Goal: Use online tool/utility: Utilize a website feature to perform a specific function

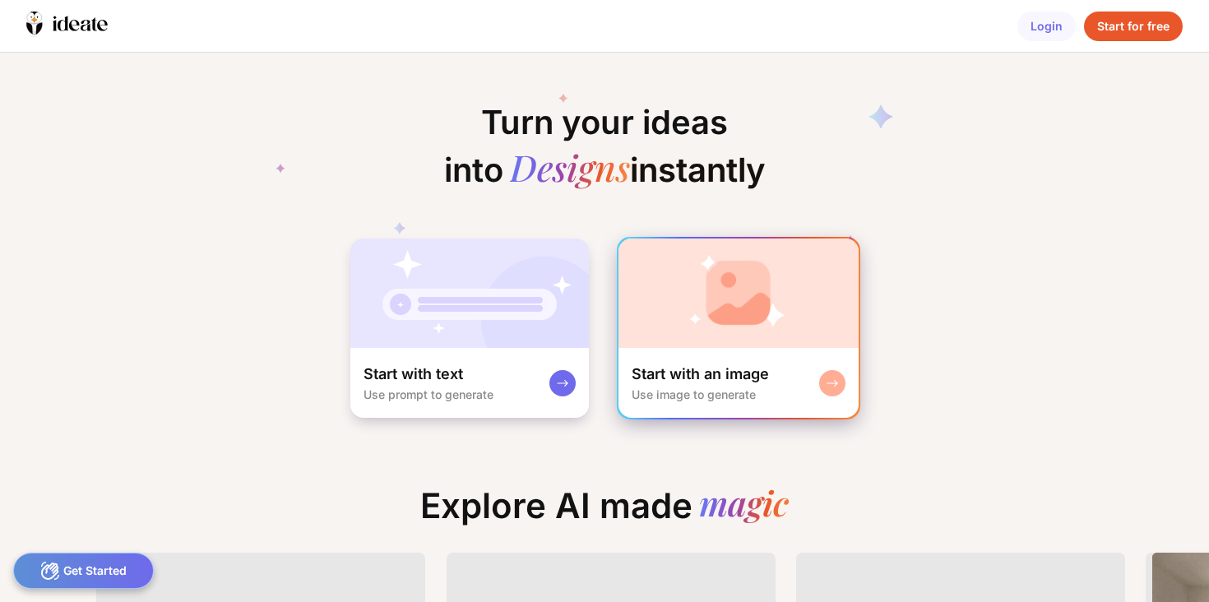
click at [693, 324] on img at bounding box center [738, 292] width 240 height 109
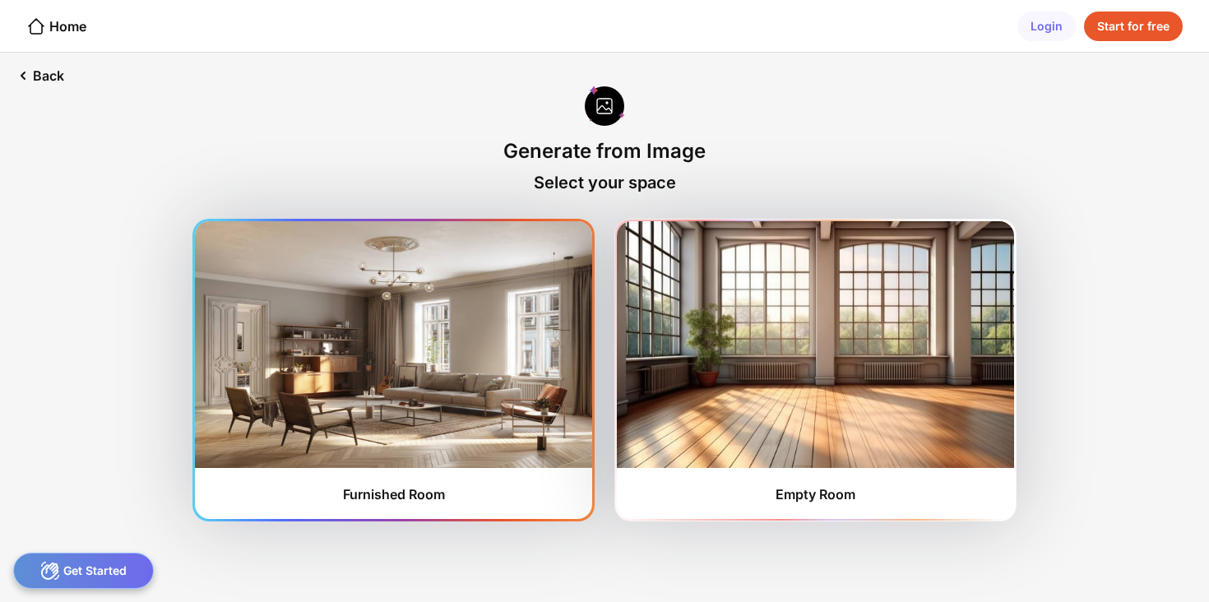
click at [460, 463] on img at bounding box center [393, 344] width 397 height 247
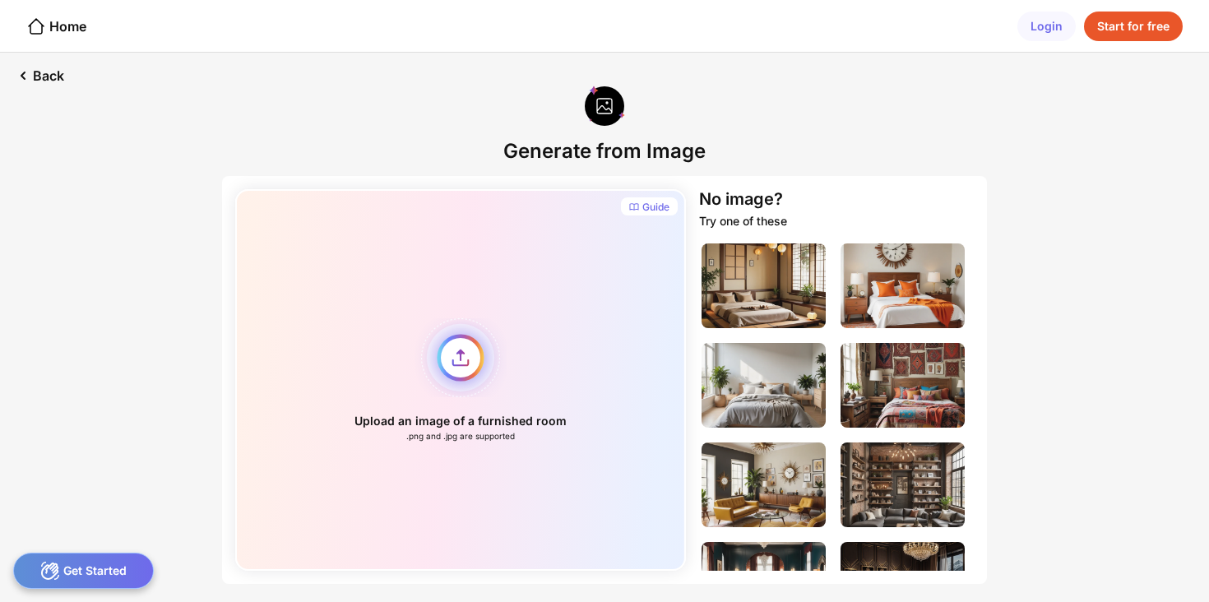
click at [463, 356] on div "Upload an image of a furnished room .png and .jpg are supported" at bounding box center [460, 379] width 451 height 381
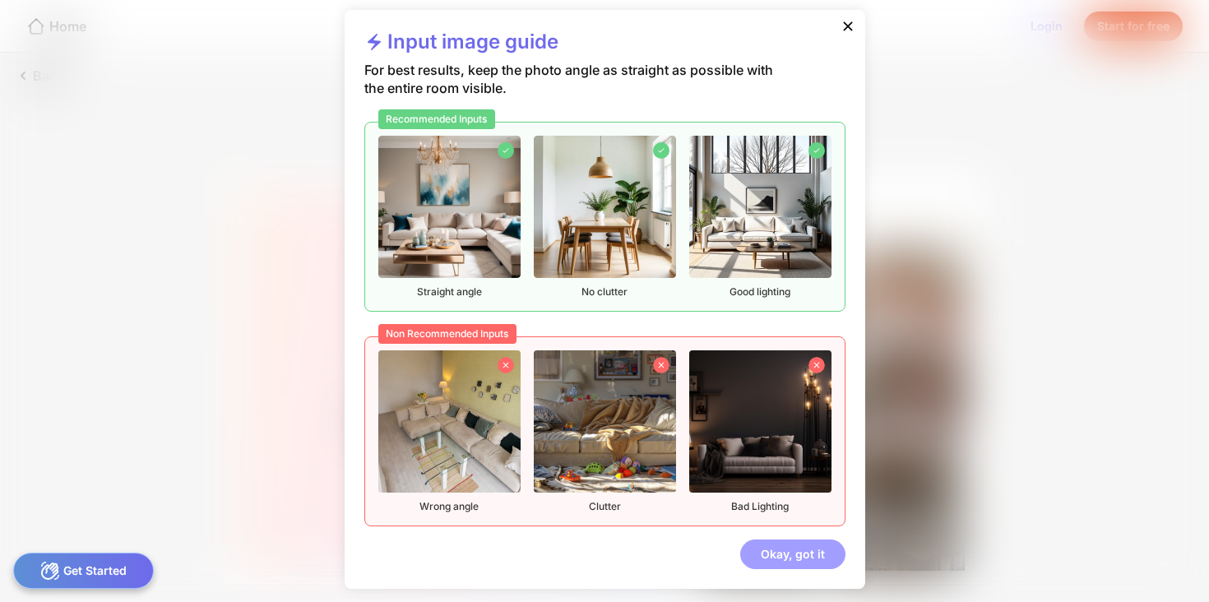
click at [799, 555] on div "Okay, got it" at bounding box center [792, 554] width 105 height 30
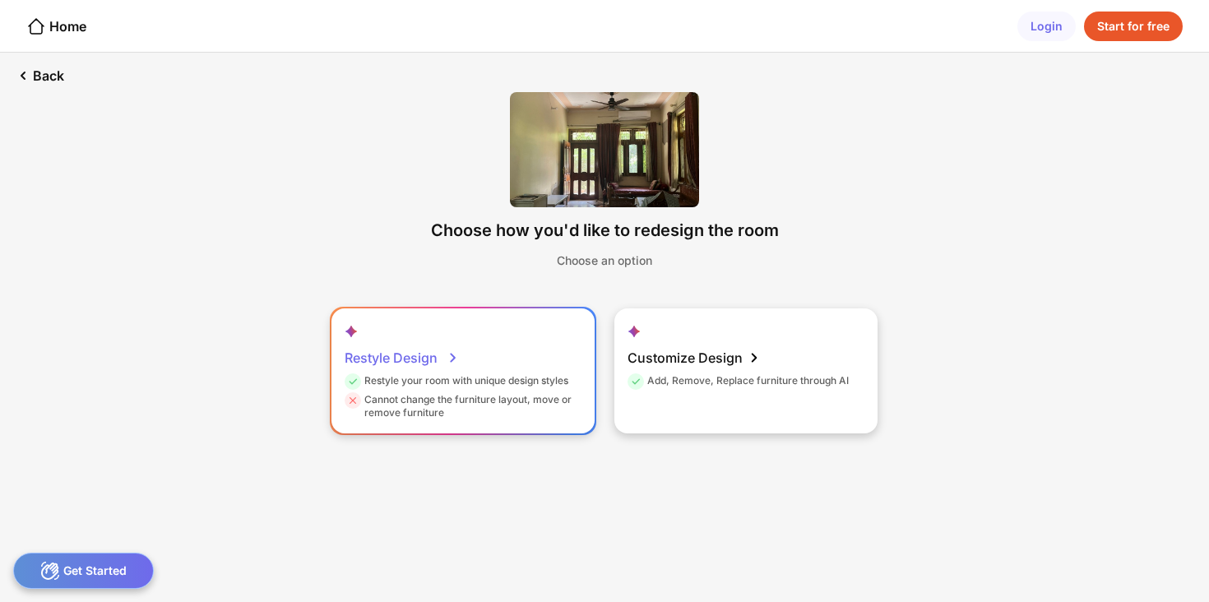
click at [566, 409] on div "Cannot change the furniture layout, move or remove furniture" at bounding box center [460, 406] width 233 height 26
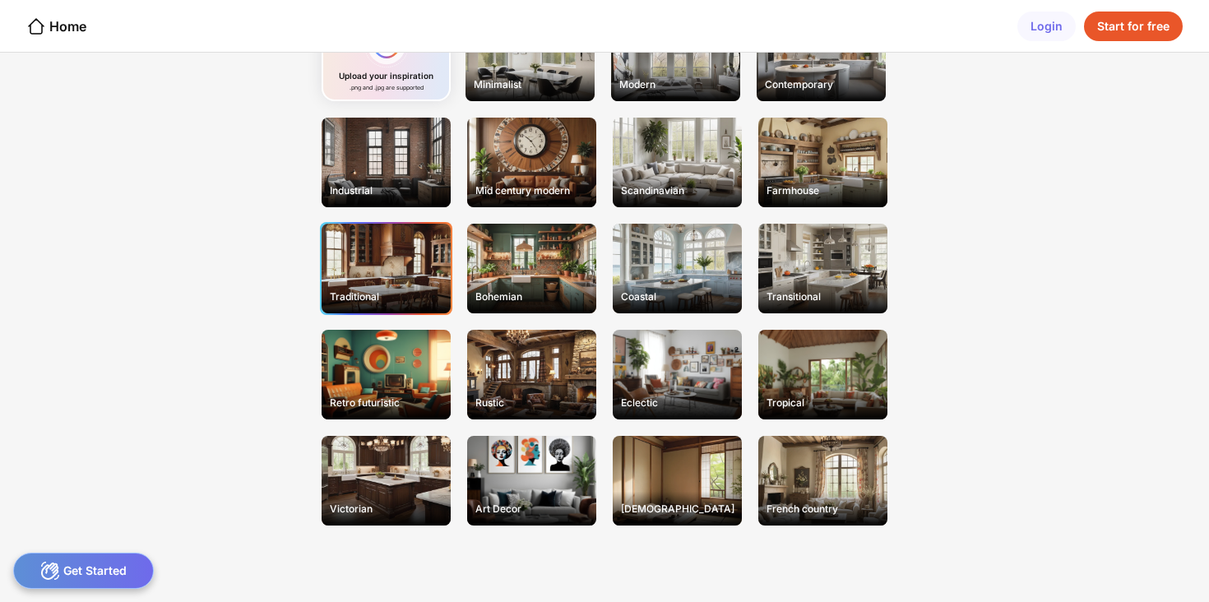
click at [354, 286] on div "Traditional" at bounding box center [386, 296] width 126 height 25
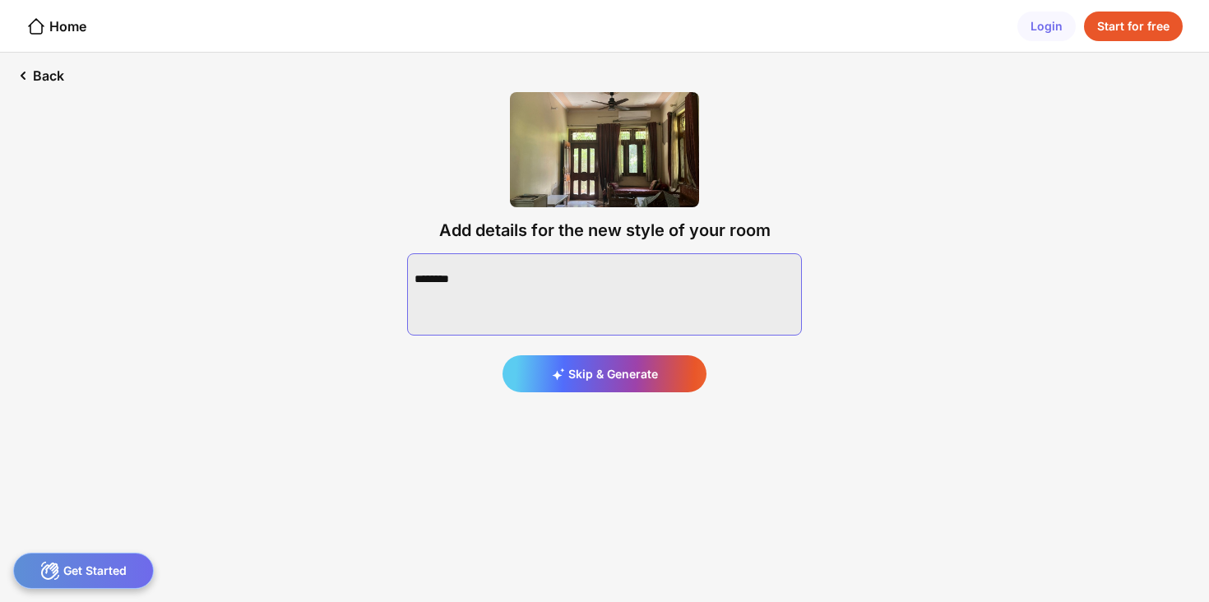
click at [719, 275] on textarea at bounding box center [604, 294] width 395 height 82
paste textarea "**********"
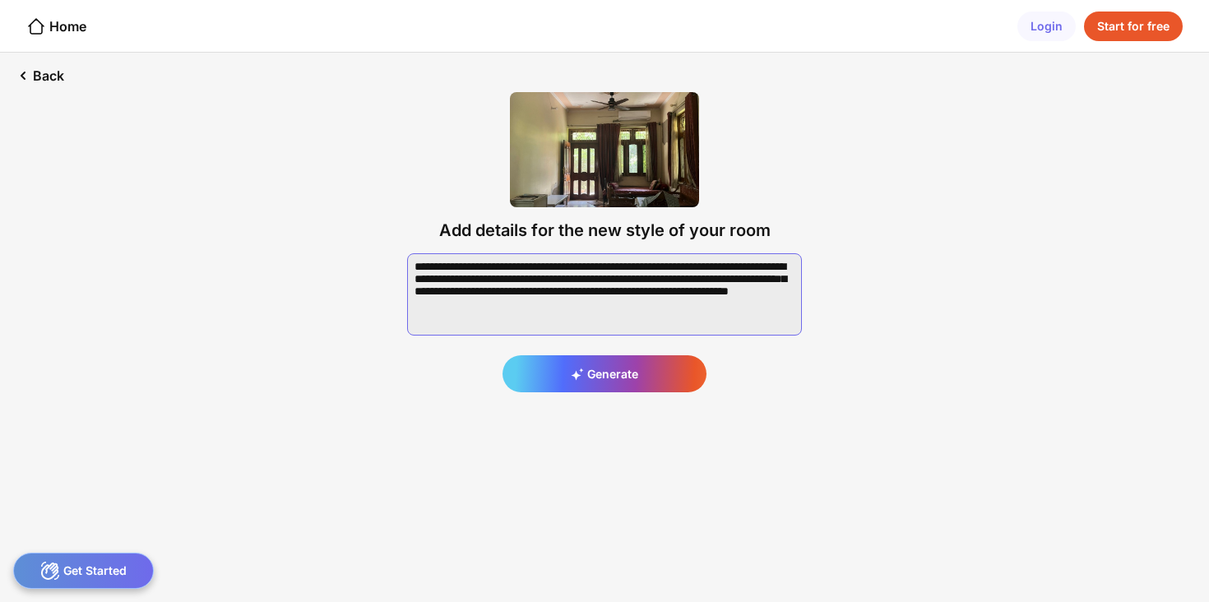
drag, startPoint x: 552, startPoint y: 269, endPoint x: 343, endPoint y: 263, distance: 208.9
click at [343, 263] on div "Back Add details for the new style of your room Generate" at bounding box center [604, 327] width 1209 height 549
click at [620, 312] on textarea at bounding box center [604, 294] width 395 height 82
type textarea "**********"
click at [635, 378] on div "Generate" at bounding box center [604, 373] width 204 height 37
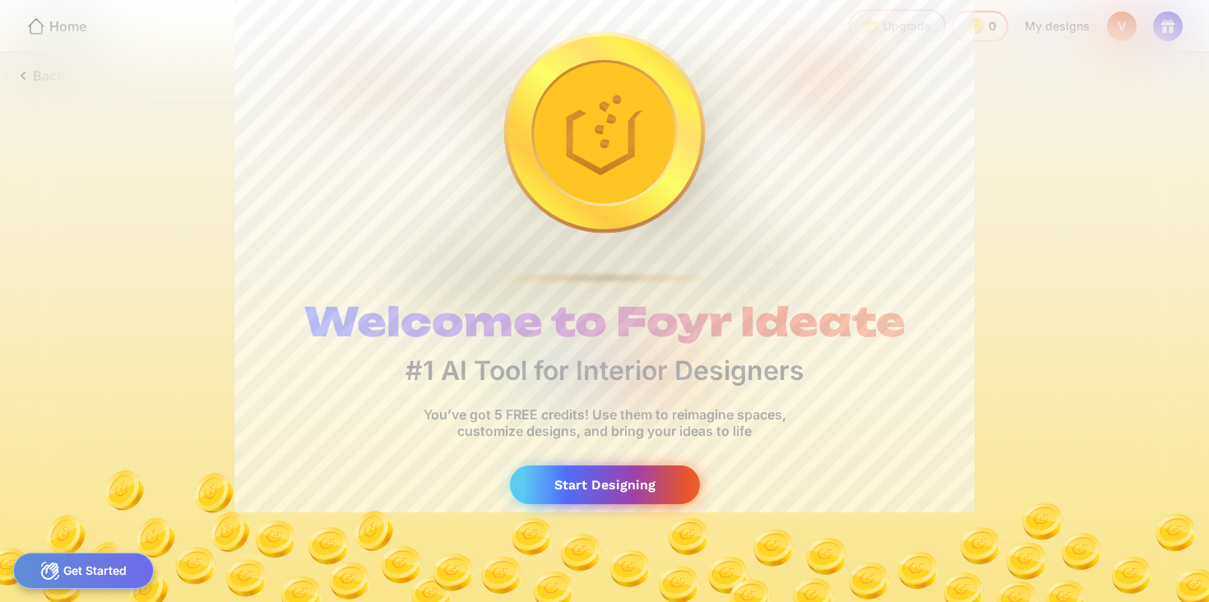
click at [657, 484] on div "Start Designing" at bounding box center [605, 484] width 190 height 39
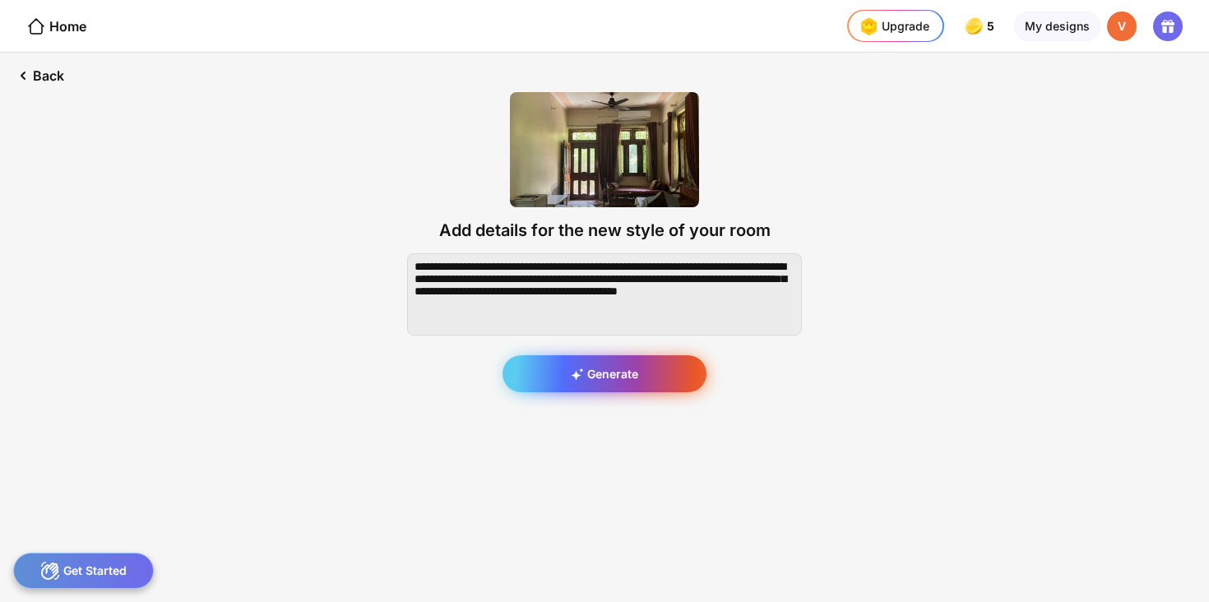
click at [651, 363] on div "Generate" at bounding box center [604, 373] width 204 height 37
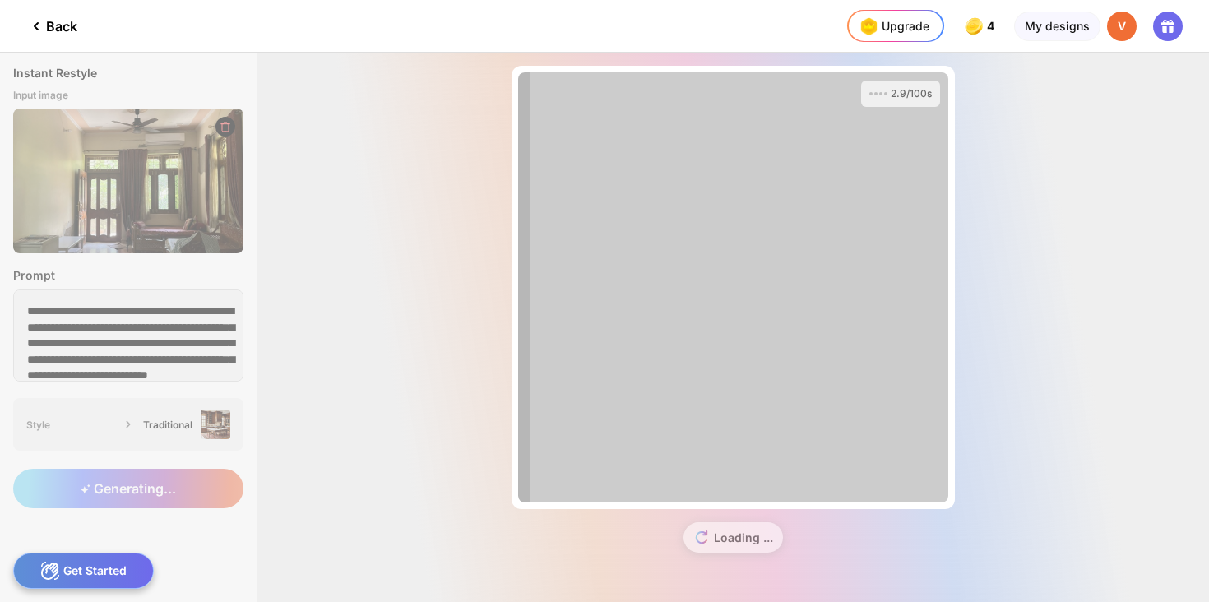
click at [101, 571] on div "Get Started" at bounding box center [83, 570] width 141 height 36
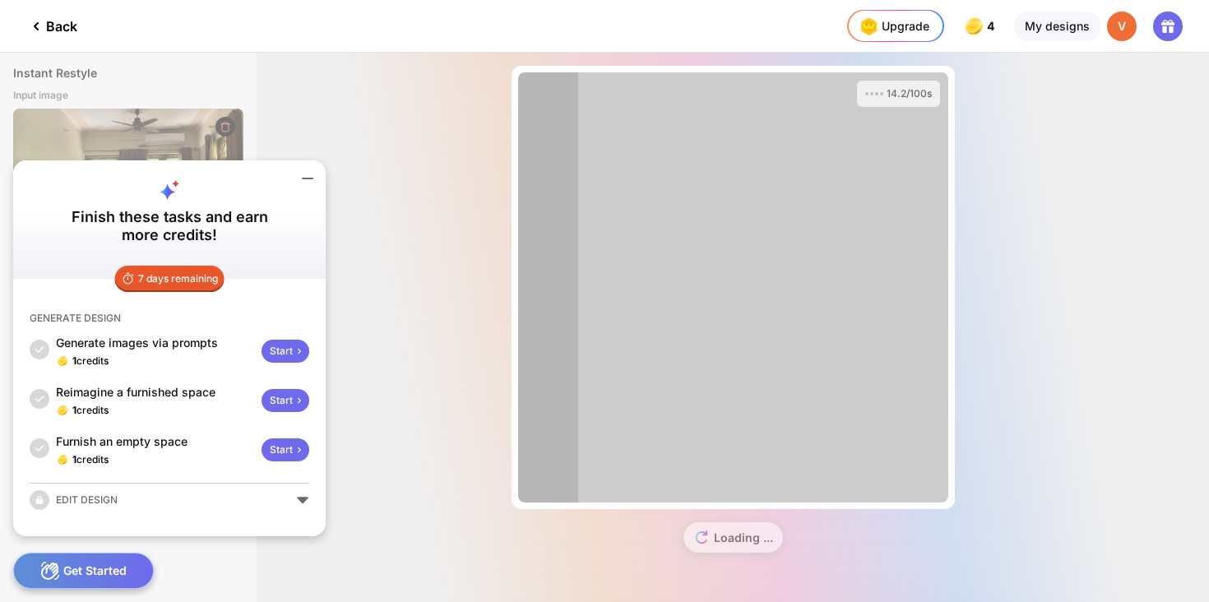
click at [462, 420] on div "14.2/100s Almost there... Edit Design Loading ..." at bounding box center [733, 327] width 952 height 549
click at [304, 183] on icon at bounding box center [308, 179] width 20 height 20
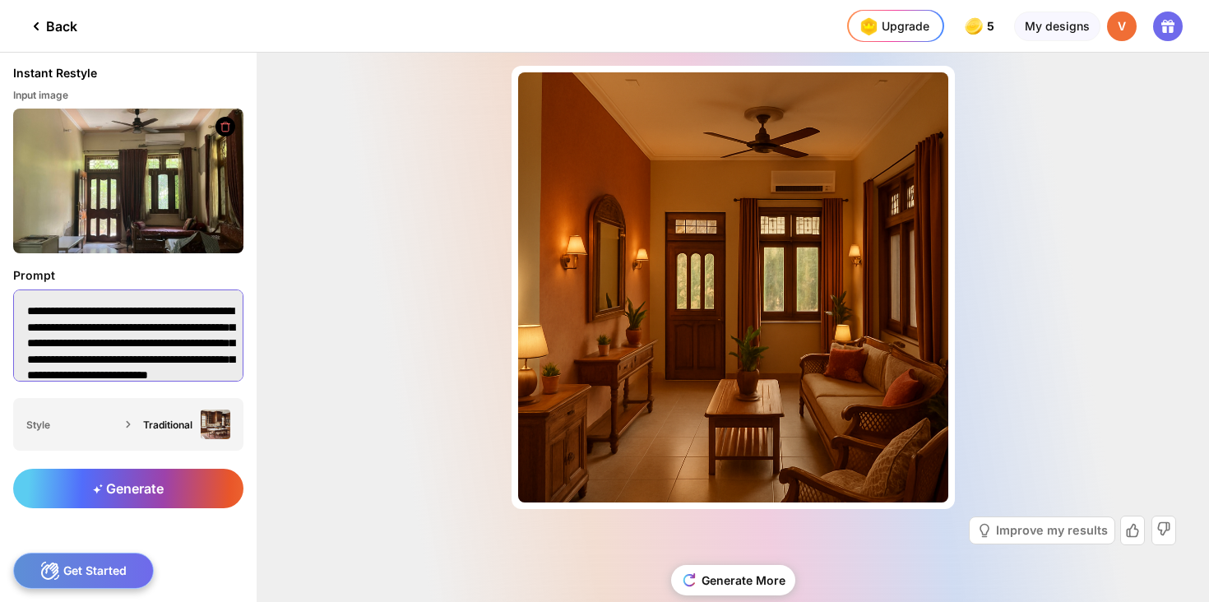
click at [206, 359] on textarea "**********" at bounding box center [128, 335] width 230 height 92
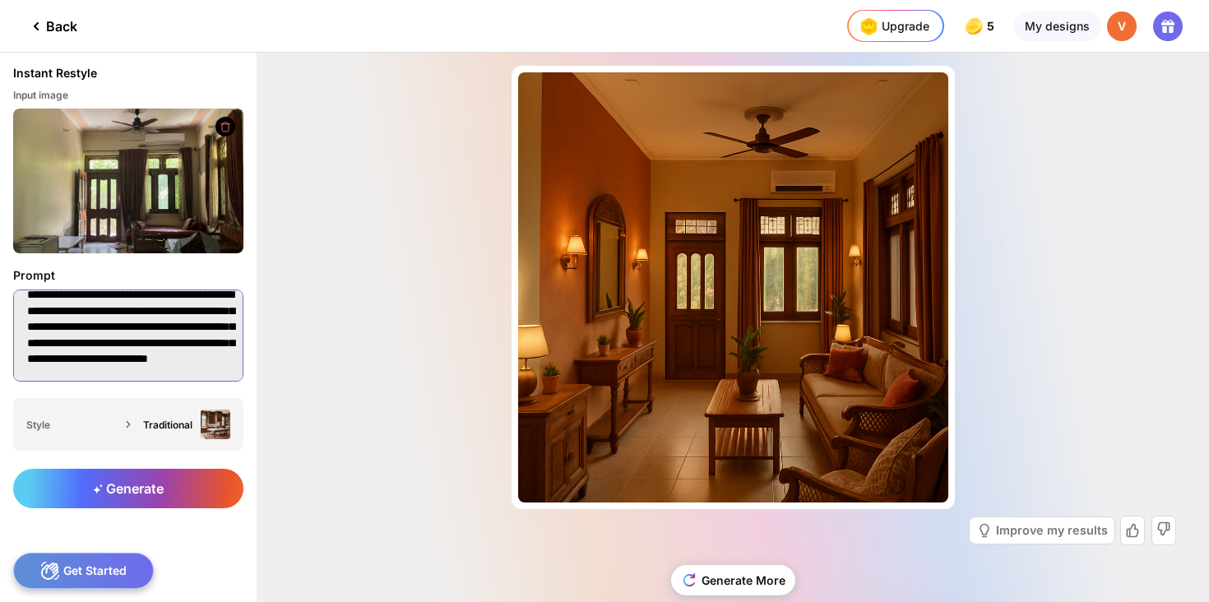
click at [194, 354] on textarea "**********" at bounding box center [128, 335] width 230 height 92
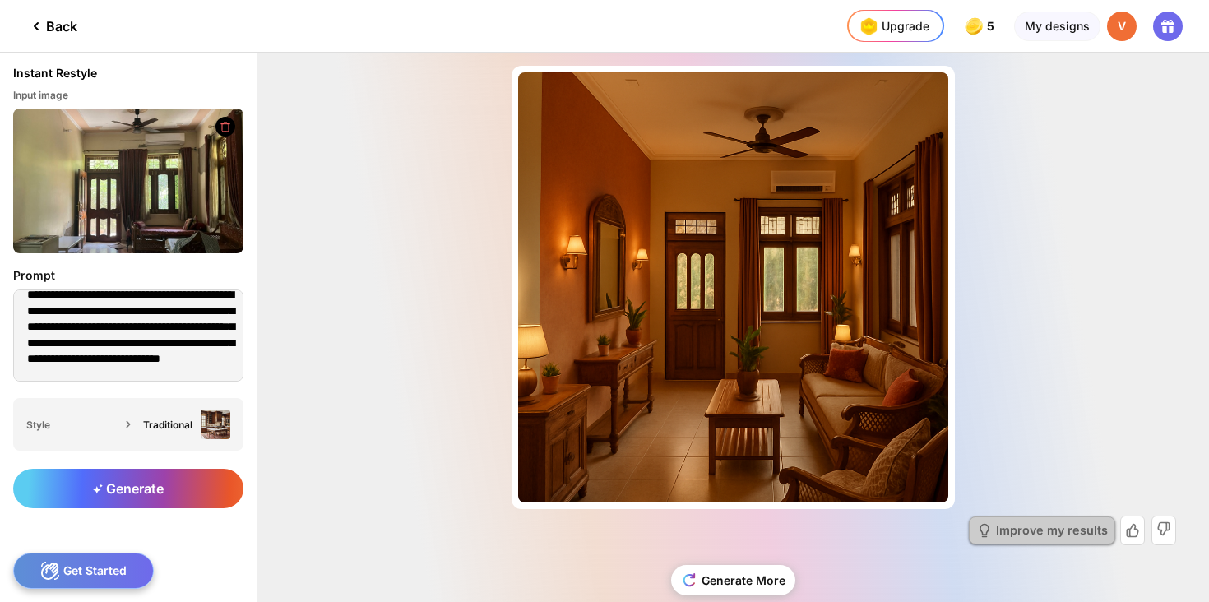
click at [1038, 534] on div "Improve my results" at bounding box center [1052, 531] width 112 height 12
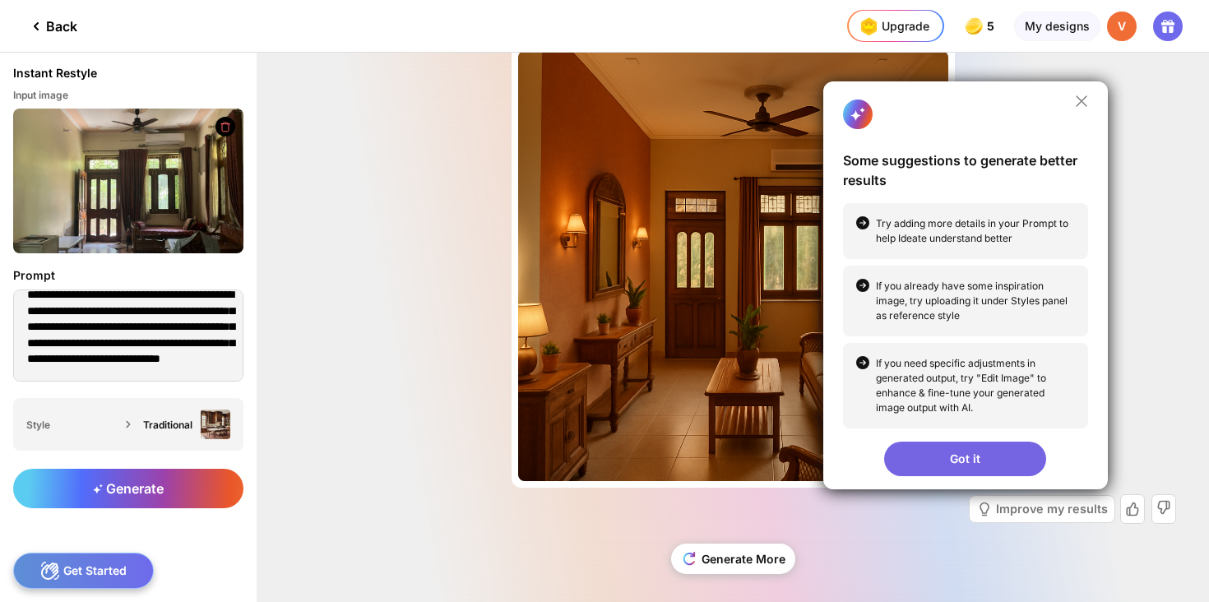
scroll to position [31, 0]
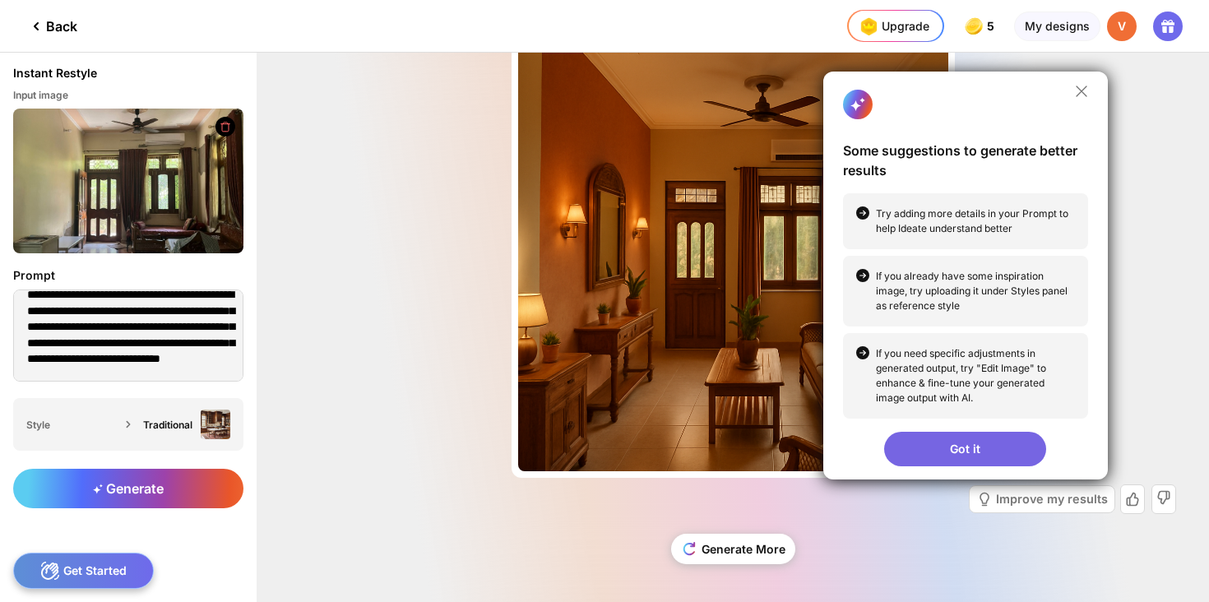
click at [991, 440] on div "Got it" at bounding box center [965, 449] width 162 height 35
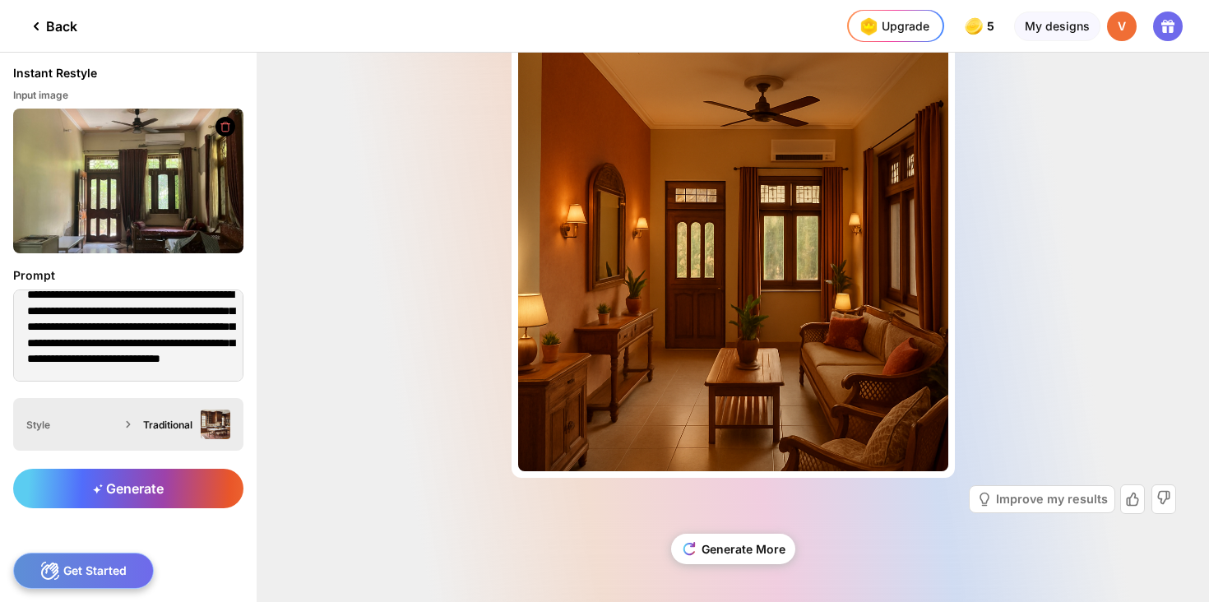
click at [125, 412] on div "Style Traditional" at bounding box center [128, 424] width 230 height 53
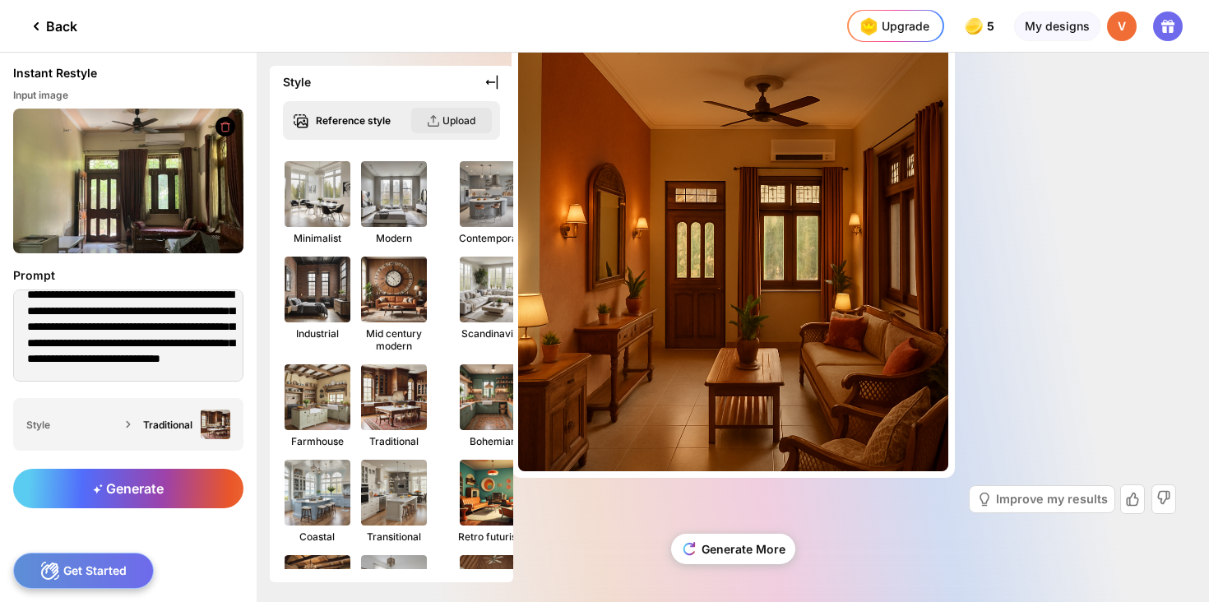
click at [439, 125] on div "Upload" at bounding box center [451, 120] width 81 height 25
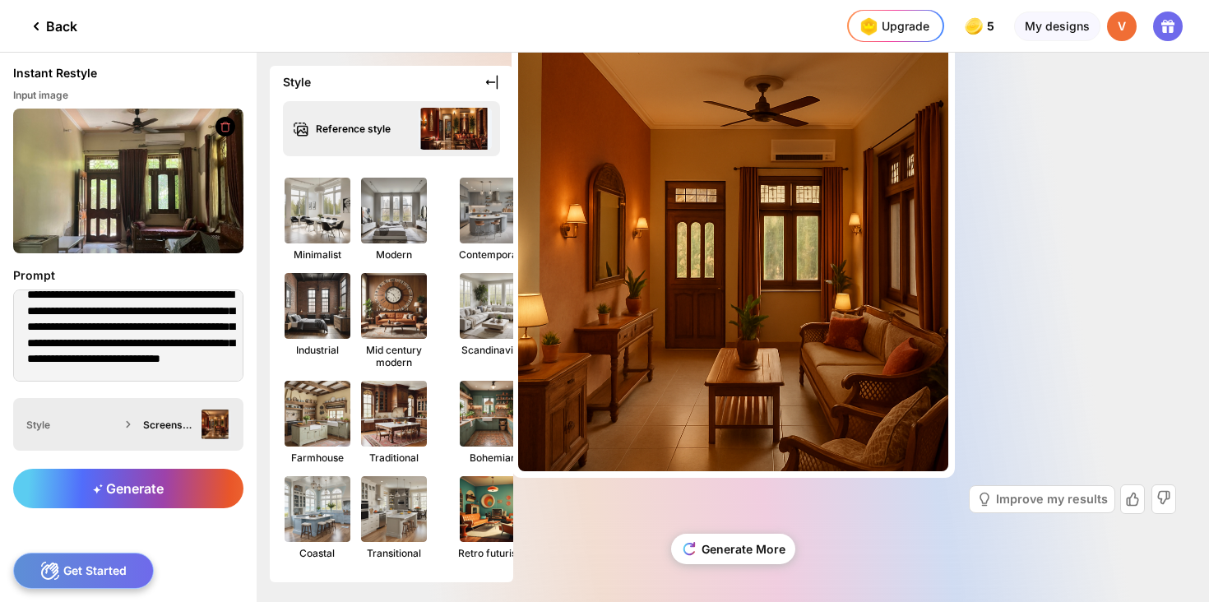
click at [121, 419] on icon at bounding box center [128, 424] width 16 height 16
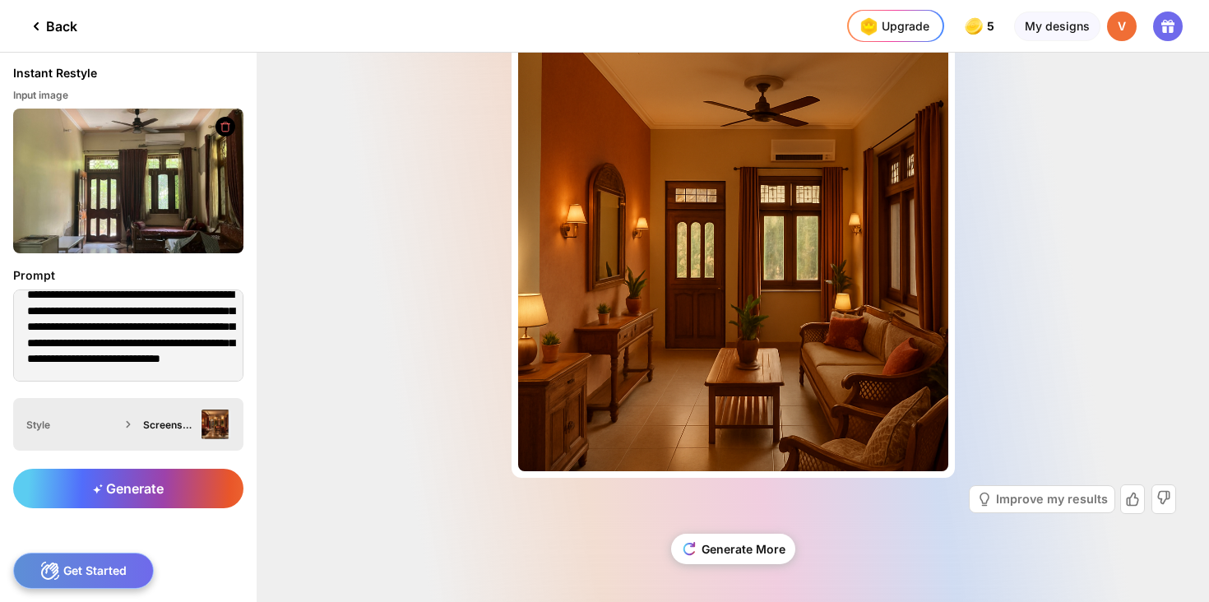
click at [150, 427] on div "Screenshot 2025-09-26 at 9.52.43 AM.png" at bounding box center [168, 424] width 51 height 12
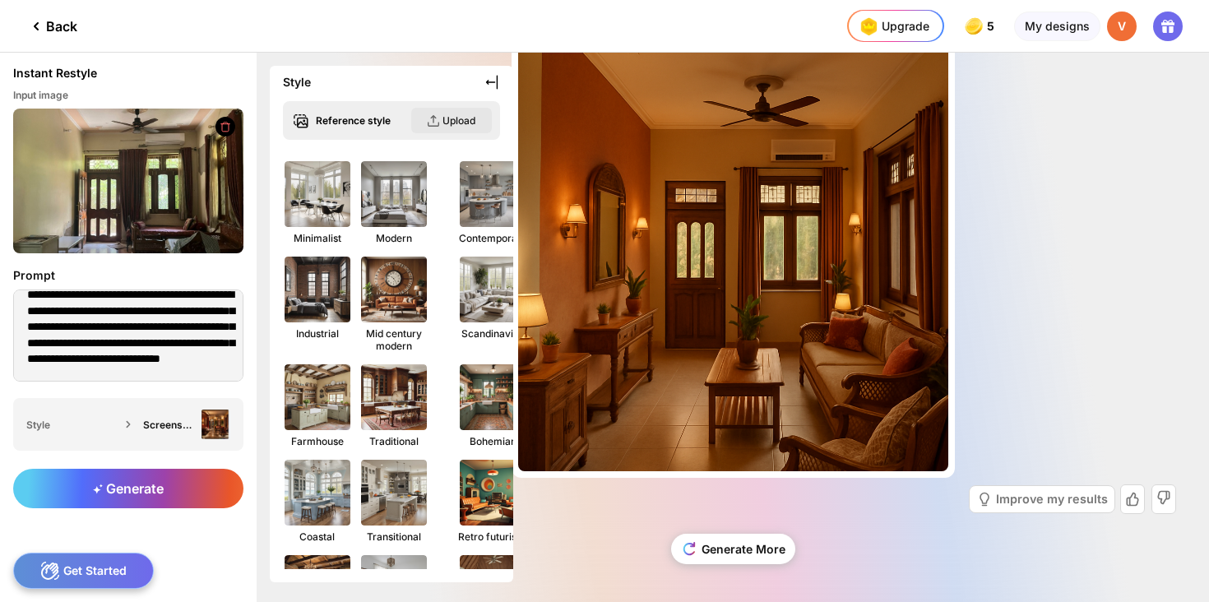
click at [444, 123] on div "Upload" at bounding box center [458, 120] width 33 height 12
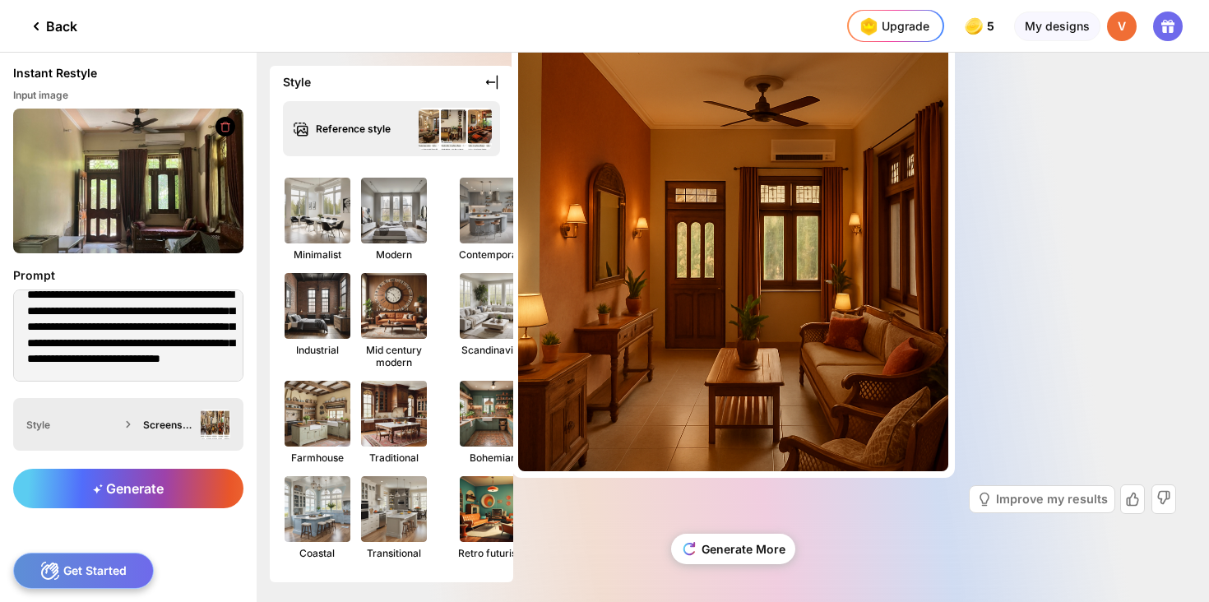
click at [127, 423] on icon at bounding box center [128, 424] width 16 height 16
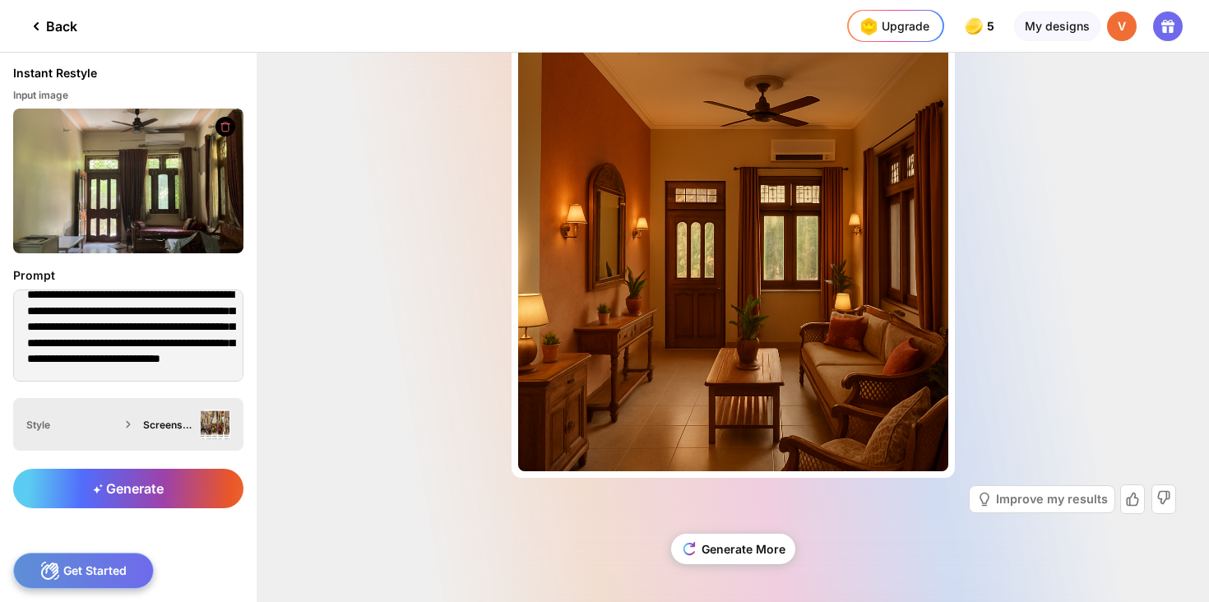
click at [222, 425] on img at bounding box center [216, 424] width 30 height 30
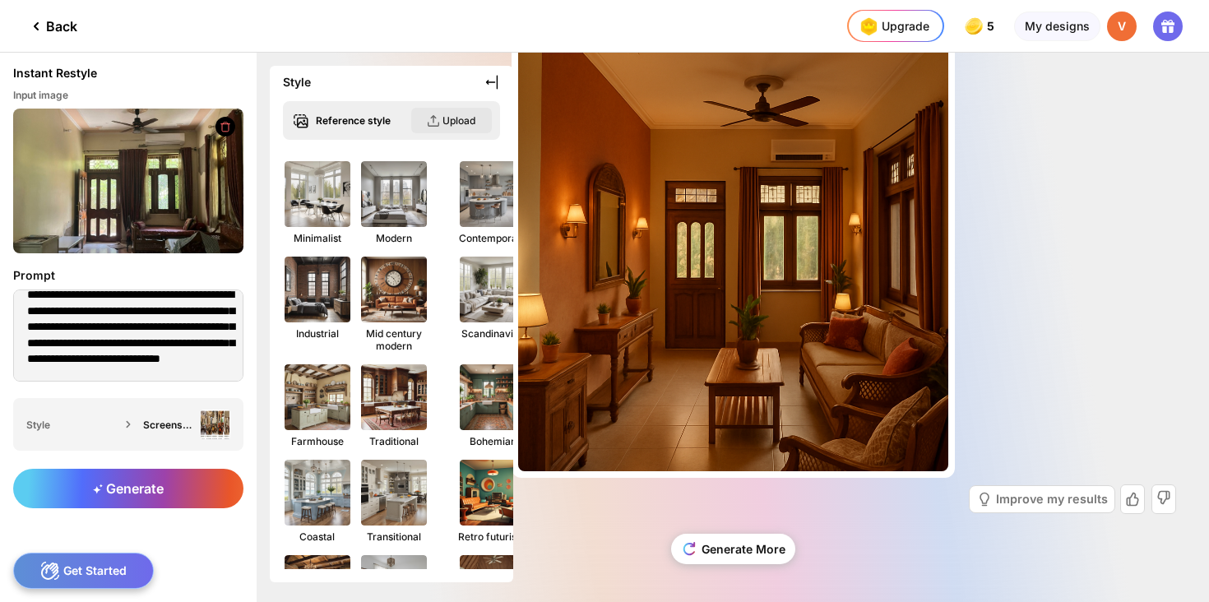
click at [438, 122] on div "Upload" at bounding box center [451, 120] width 81 height 25
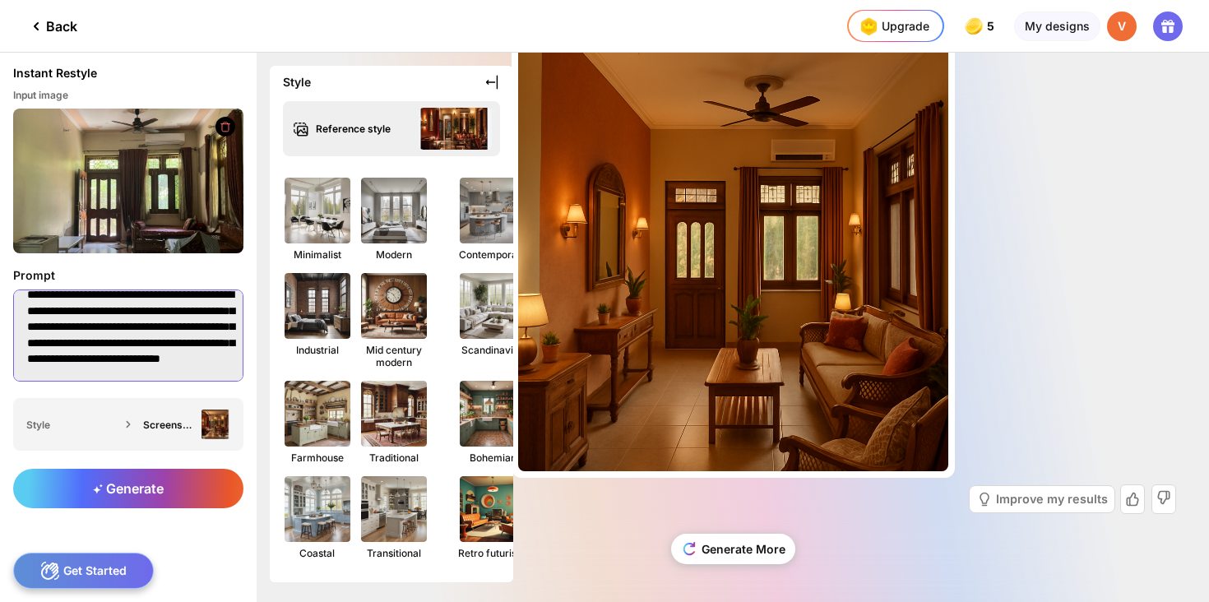
click at [166, 363] on textarea "**********" at bounding box center [128, 335] width 230 height 92
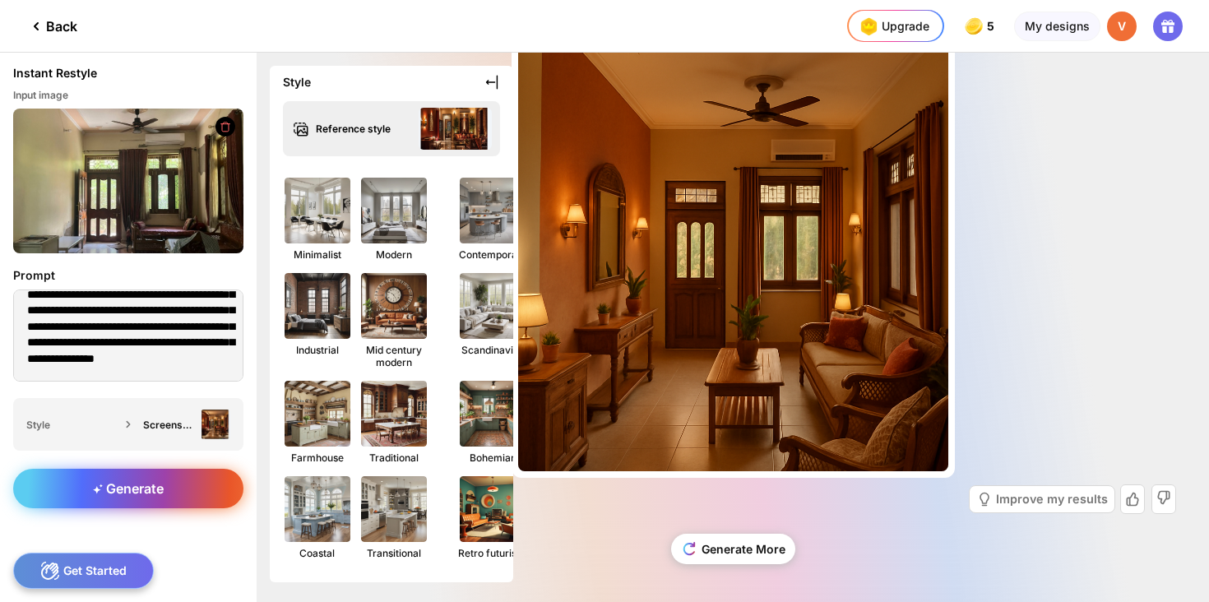
click at [164, 492] on div "Generate" at bounding box center [128, 488] width 230 height 39
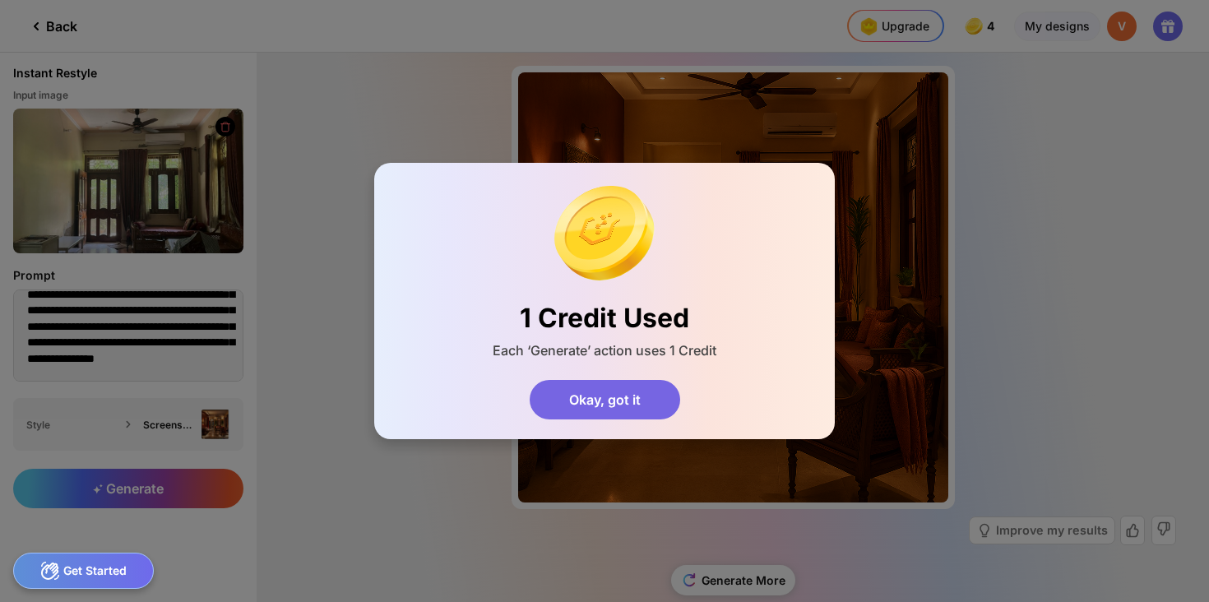
click at [646, 396] on div "Okay, got it" at bounding box center [604, 399] width 150 height 39
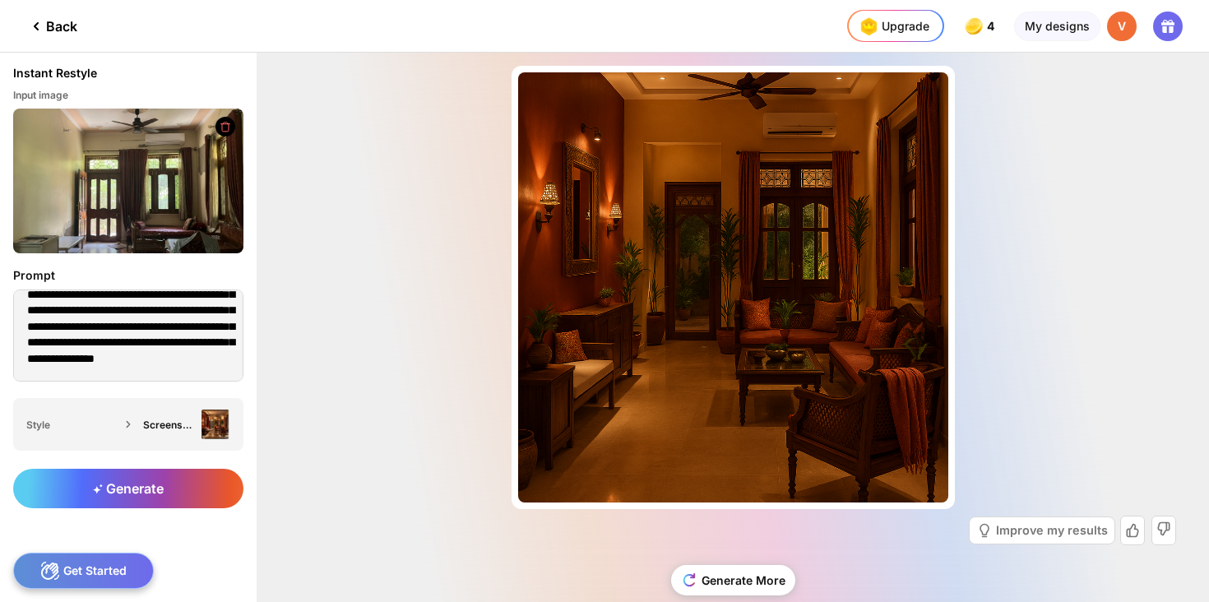
scroll to position [31, 0]
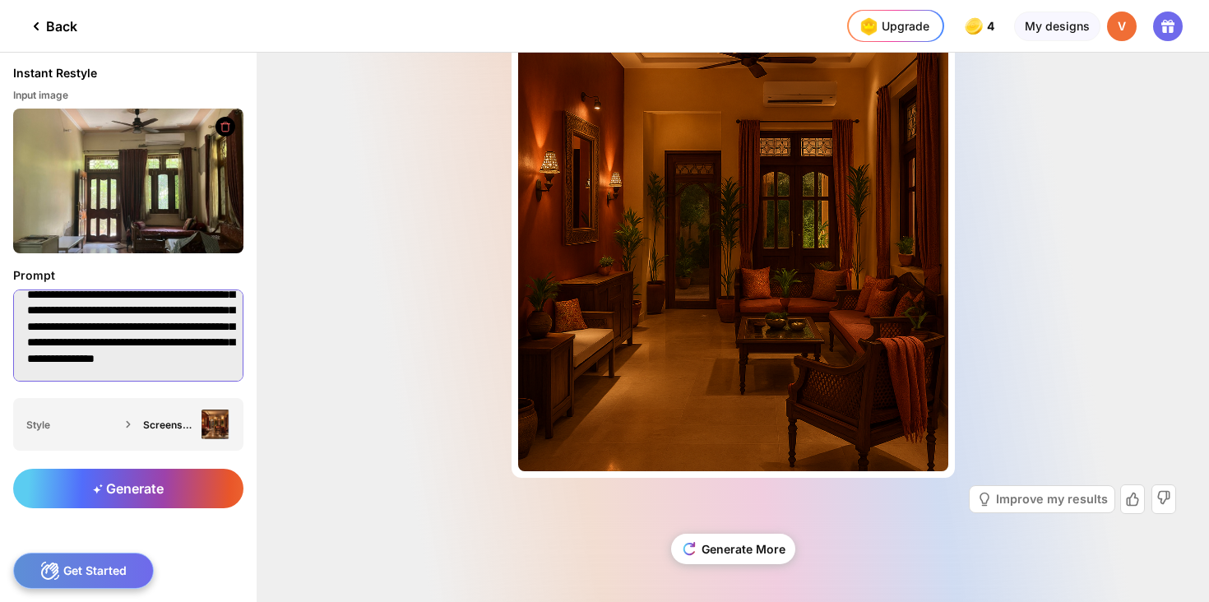
click at [124, 373] on textarea "**********" at bounding box center [128, 335] width 230 height 92
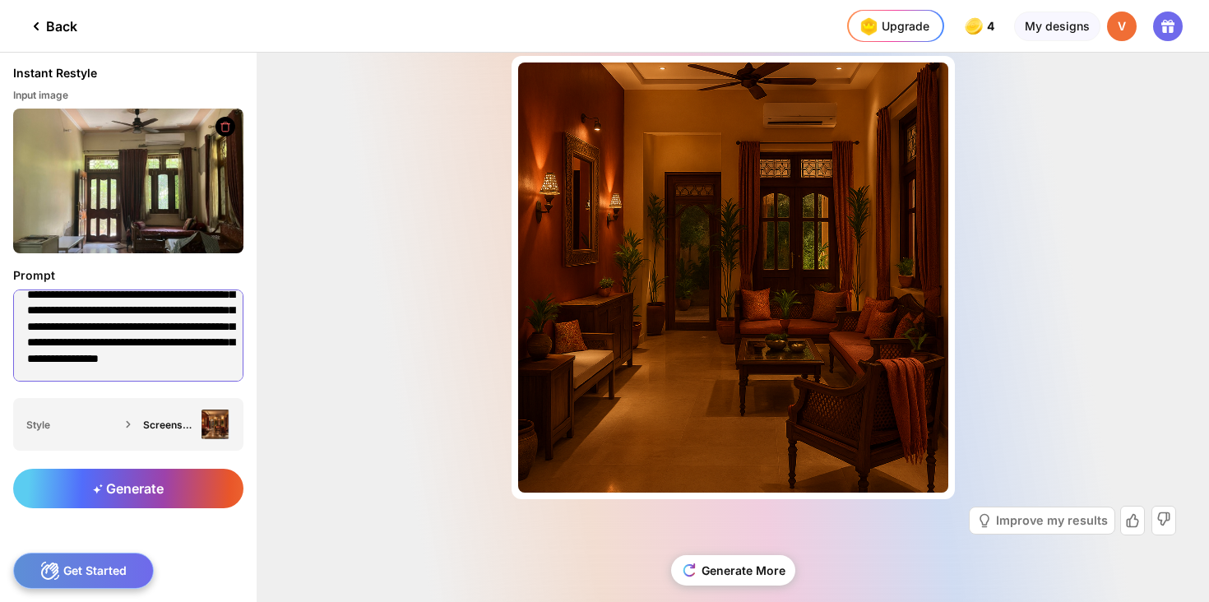
scroll to position [0, 0]
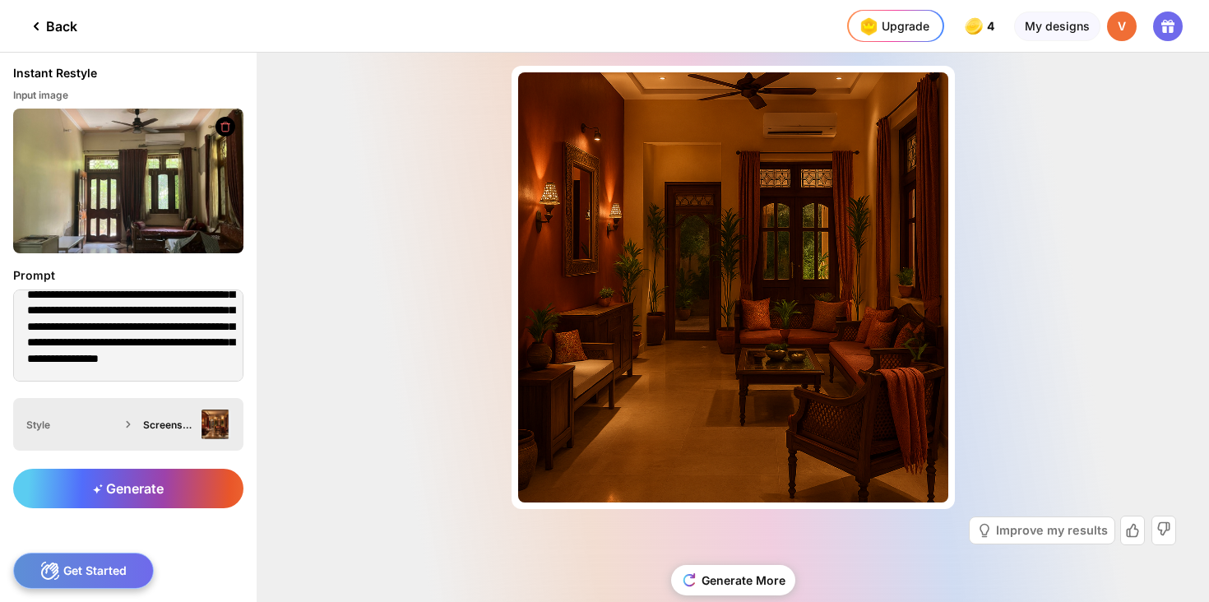
click at [182, 432] on div "Screenshot 2025-09-26 at 9.52.43 AM.png" at bounding box center [183, 424] width 94 height 30
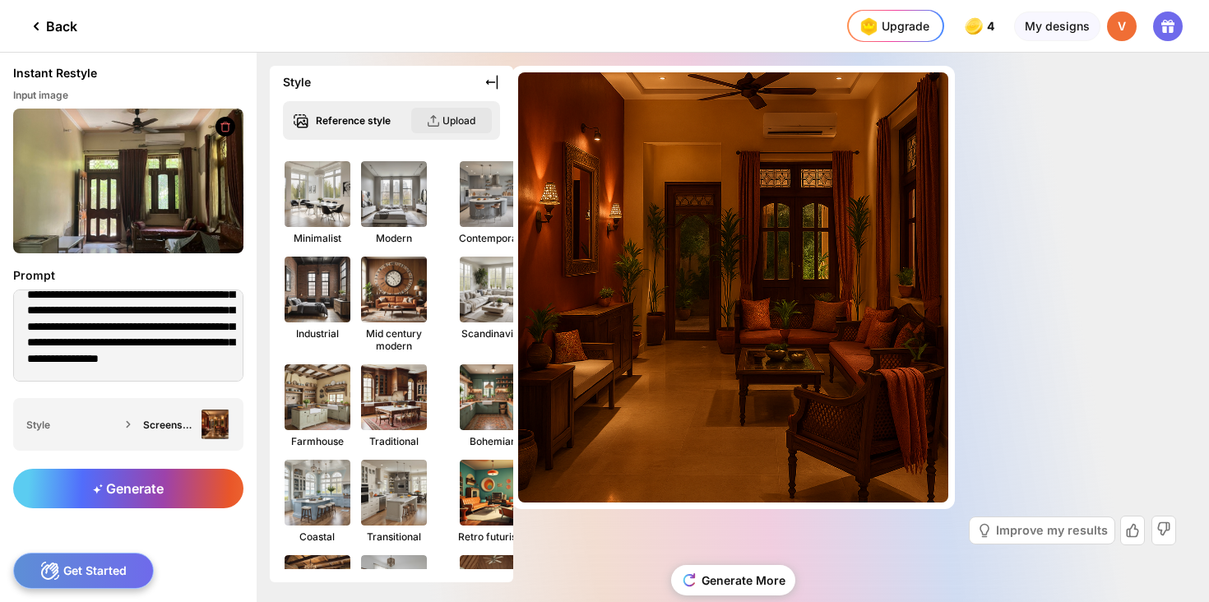
click at [437, 127] on div "Upload" at bounding box center [451, 120] width 81 height 25
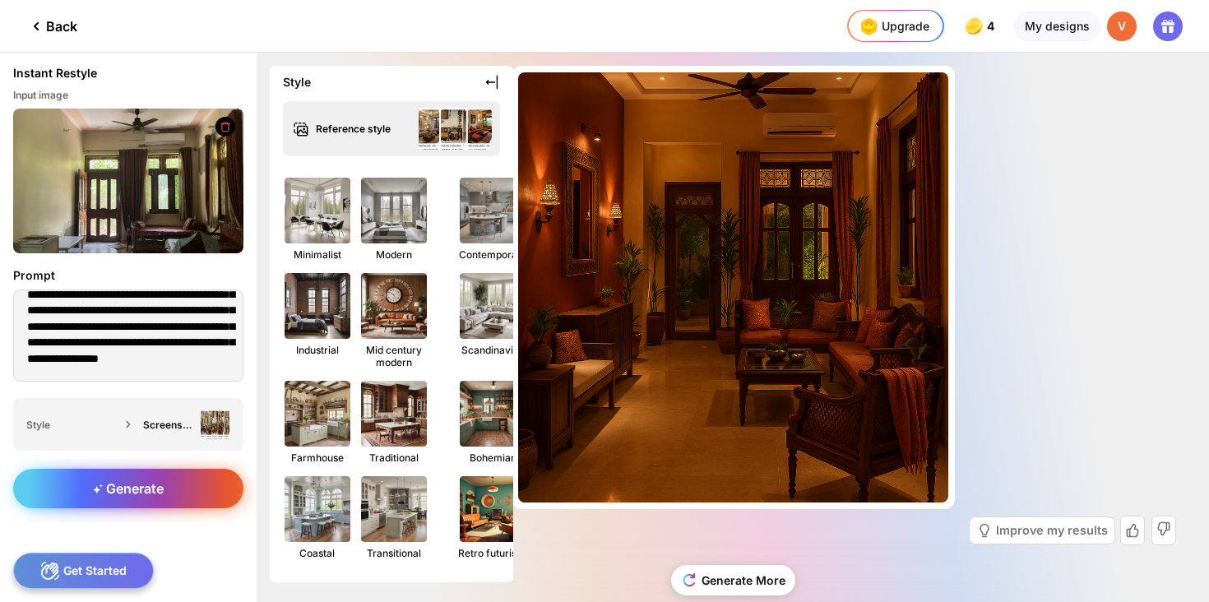
click at [211, 488] on div "Generate" at bounding box center [128, 488] width 230 height 39
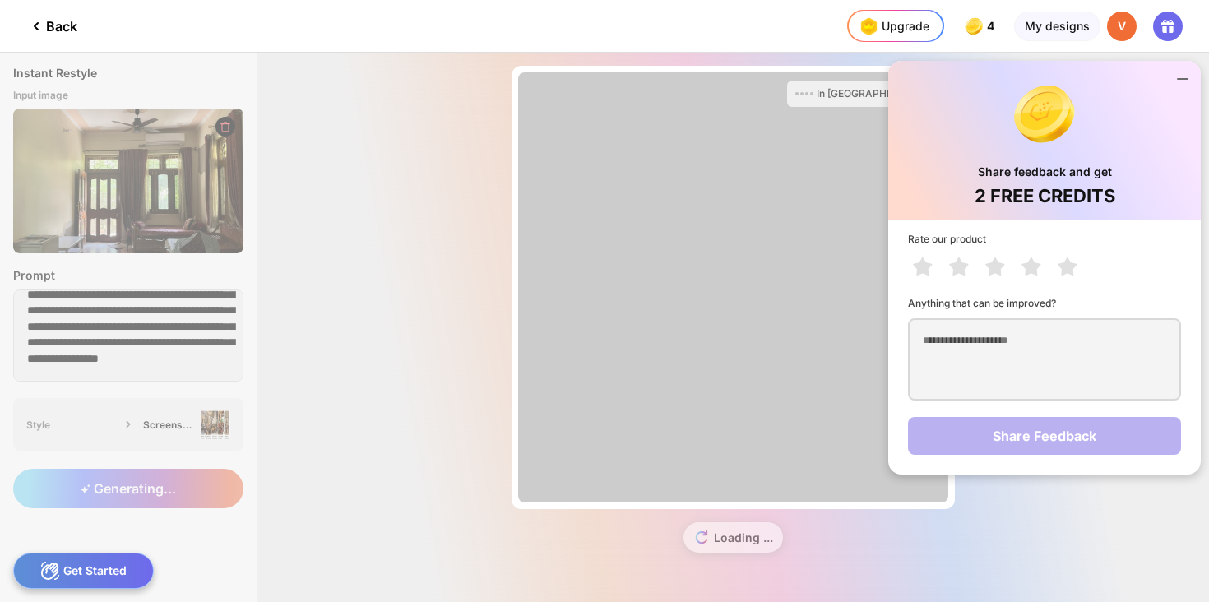
click at [1186, 75] on icon at bounding box center [1182, 79] width 20 height 20
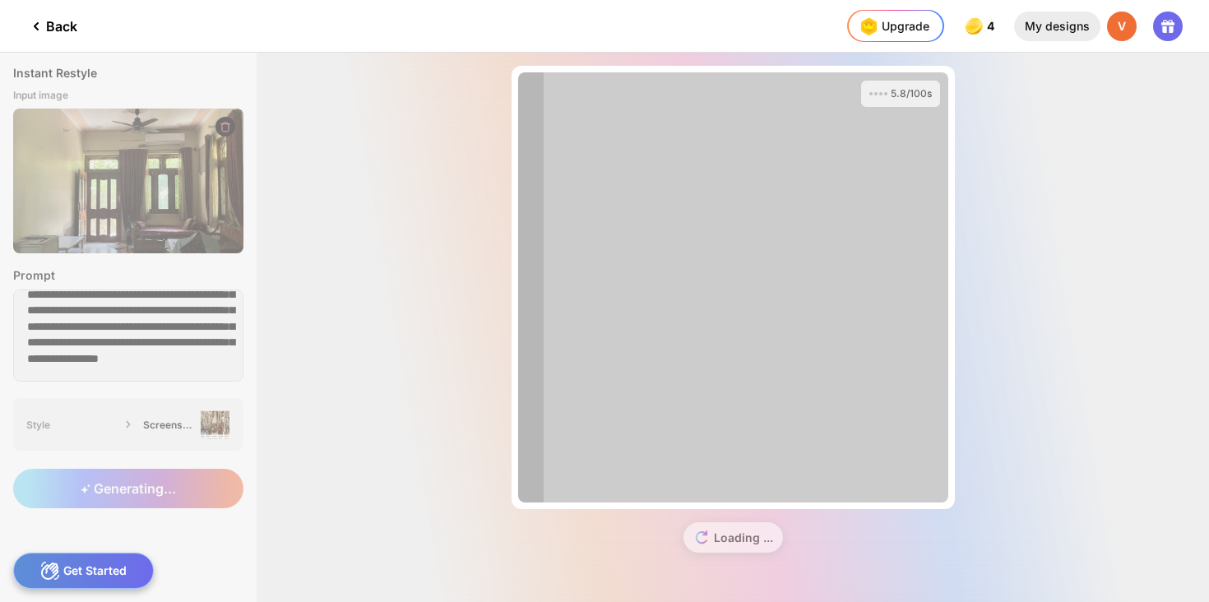
click at [1083, 25] on div "My designs" at bounding box center [1057, 27] width 86 height 30
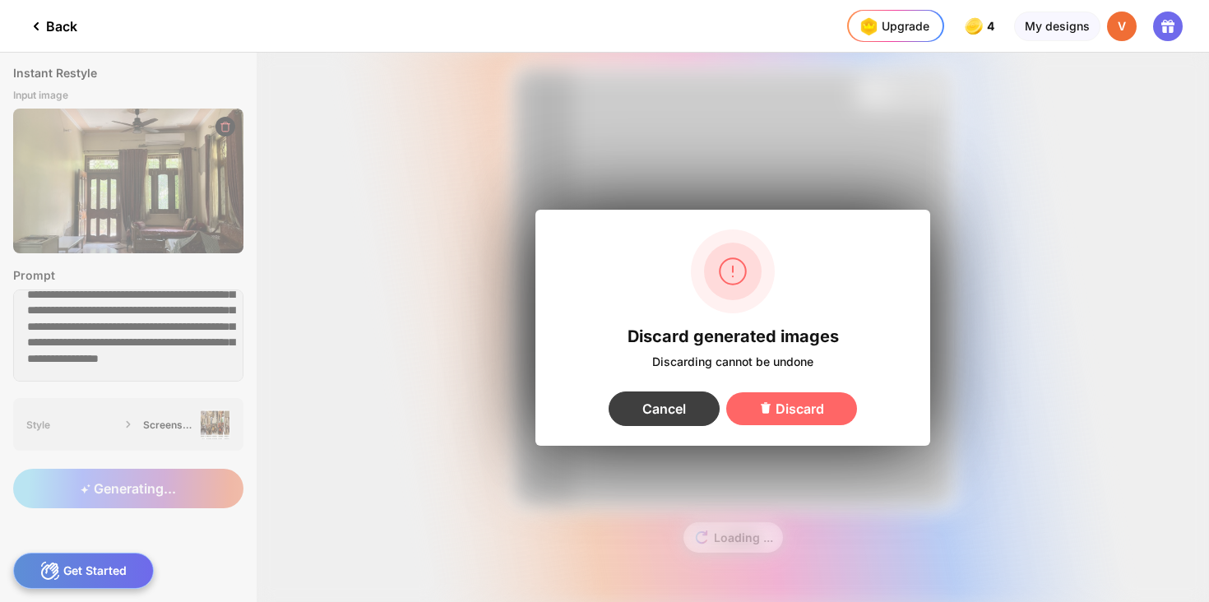
click at [690, 411] on div "Cancel" at bounding box center [663, 408] width 111 height 35
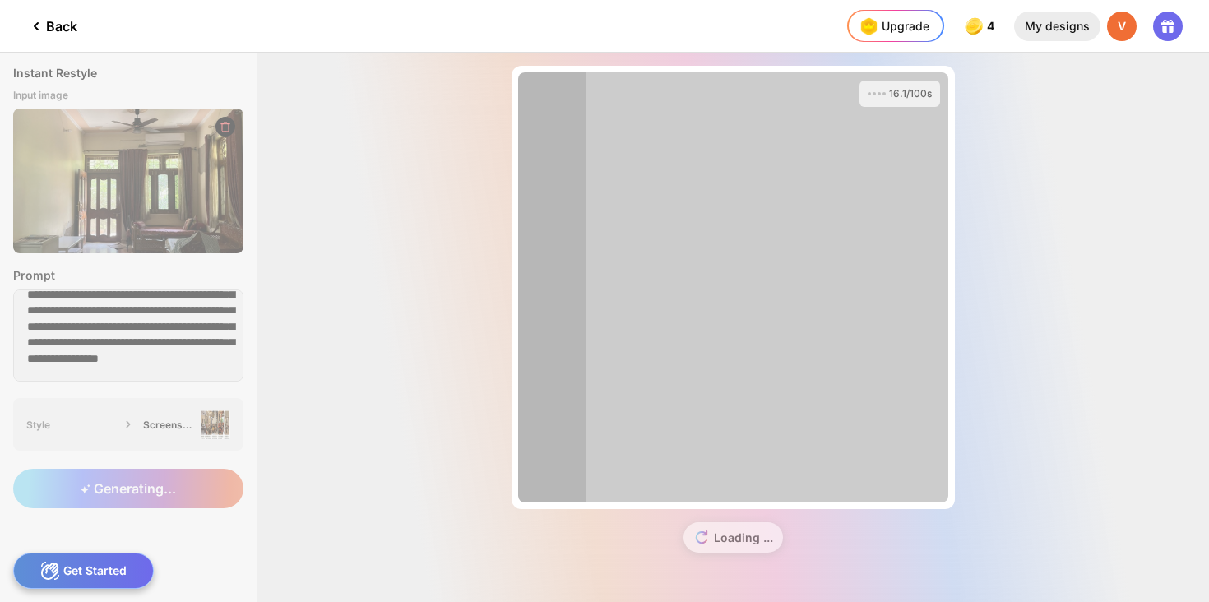
click at [1093, 21] on div "My designs" at bounding box center [1057, 27] width 86 height 30
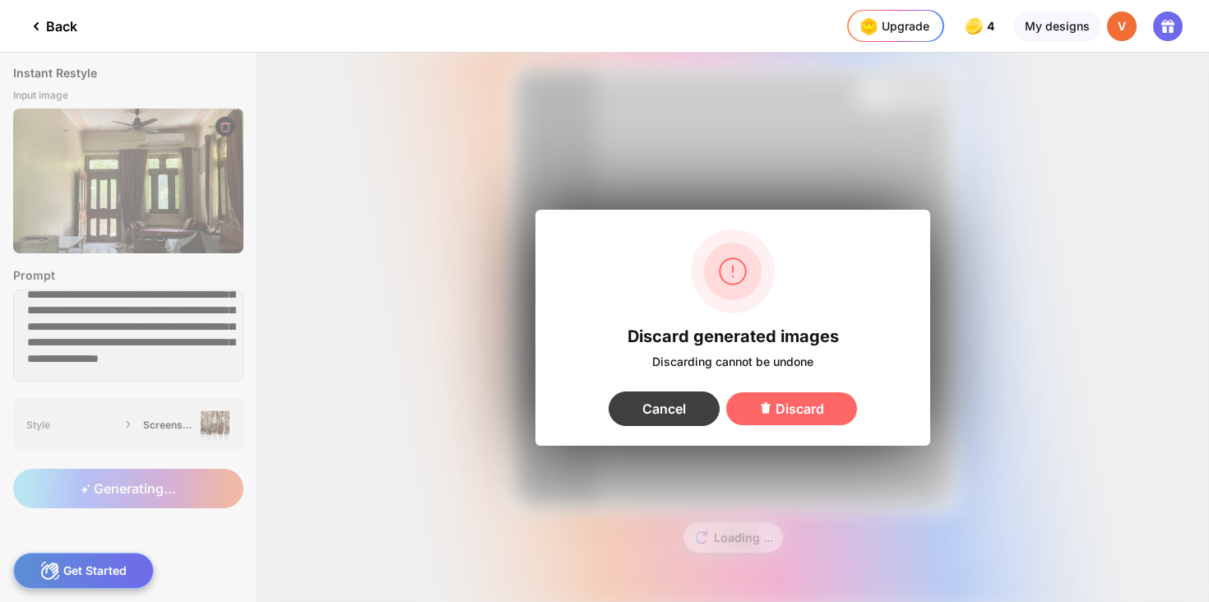
click at [672, 396] on div "Cancel" at bounding box center [663, 408] width 111 height 35
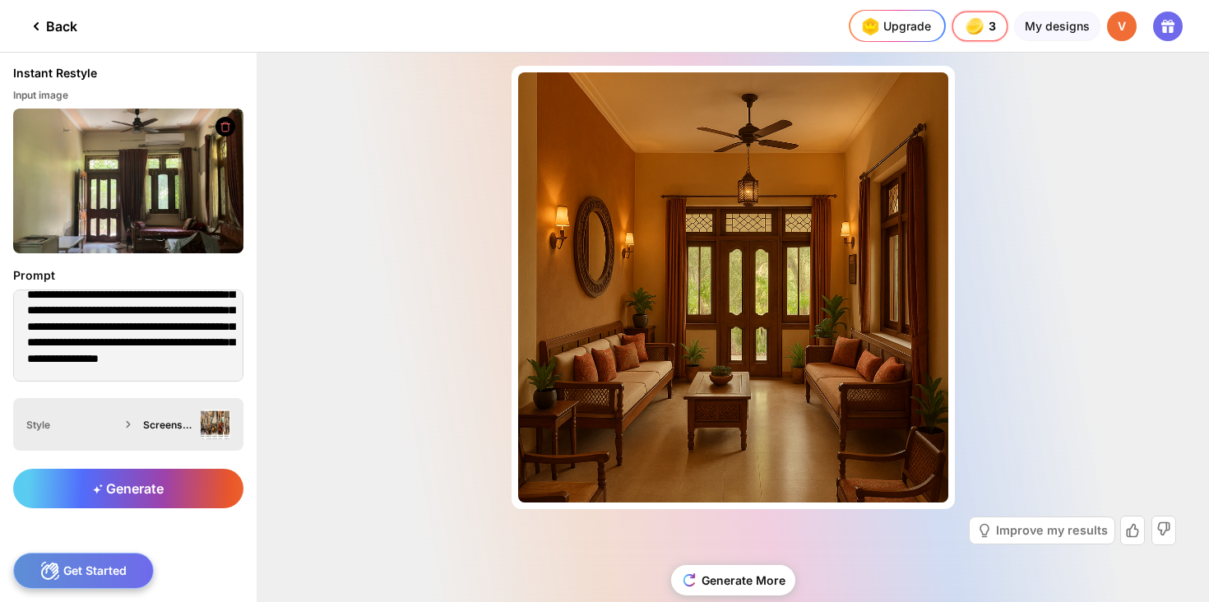
click at [155, 423] on div "Screenshot 2025-09-26 at 10.33.09 AM.png" at bounding box center [168, 424] width 51 height 12
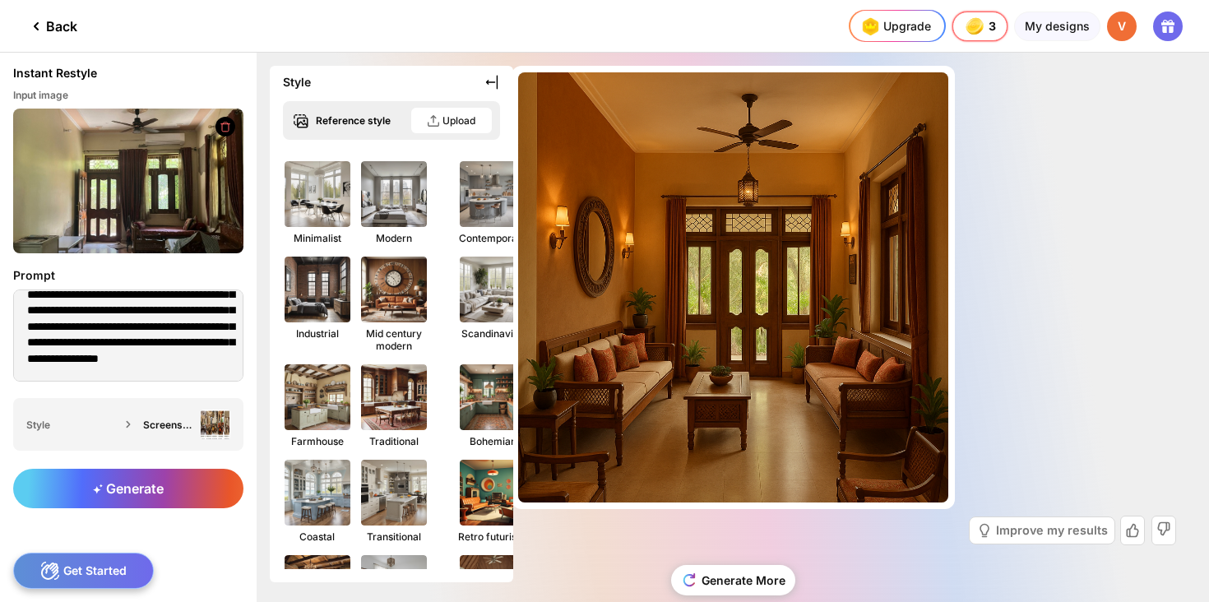
click at [1130, 199] on div "Almost there... Edit Design Improve my results Generate More" at bounding box center [733, 327] width 952 height 549
click at [141, 372] on textarea "**********" at bounding box center [128, 335] width 230 height 92
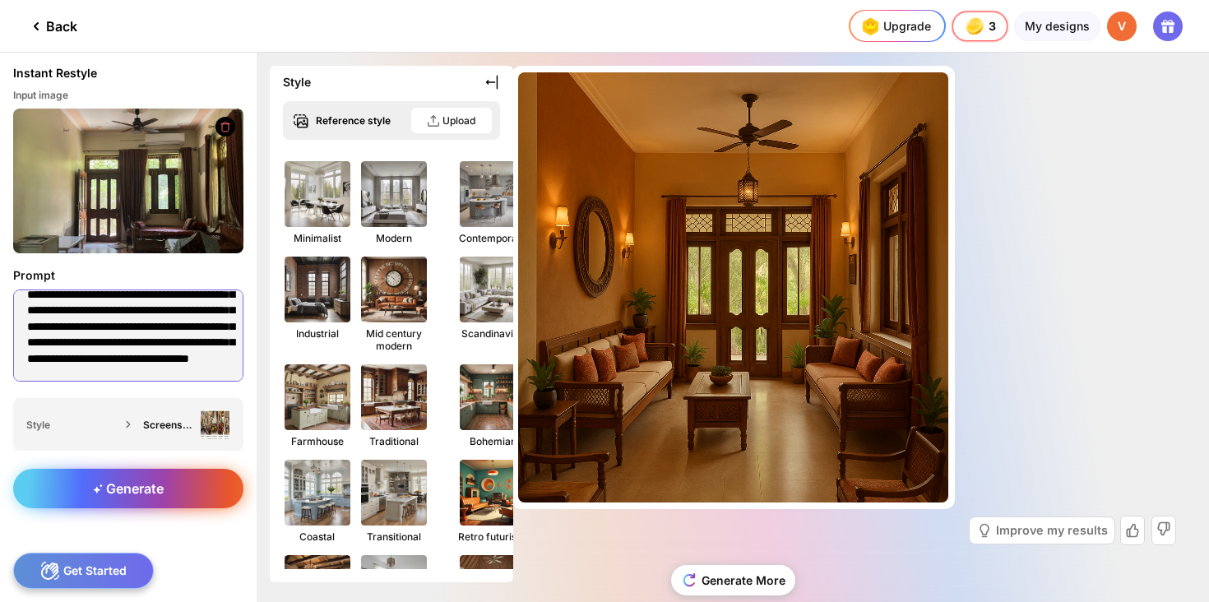
type textarea "**********"
click at [156, 499] on div "Generate" at bounding box center [128, 488] width 230 height 39
